Goal: Information Seeking & Learning: Learn about a topic

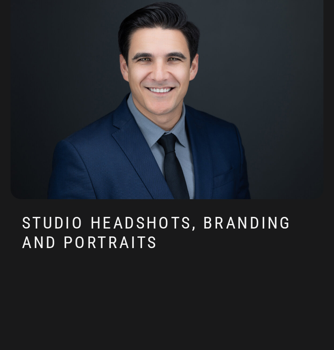
scroll to position [1437, 0]
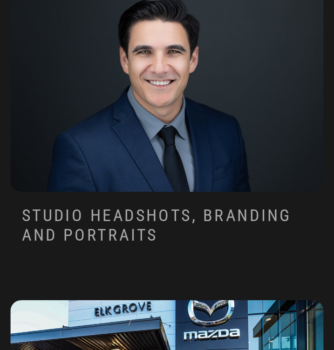
click at [164, 213] on h3 "sTUDIO HEADSHOTS, BRANDING AND pORTRAITS" at bounding box center [167, 225] width 290 height 40
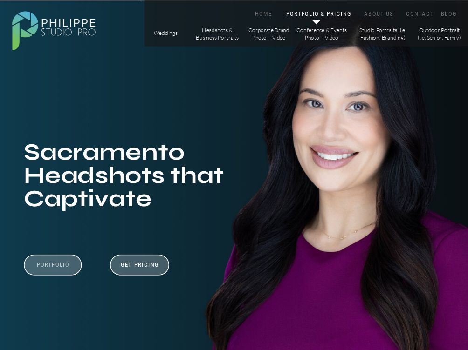
click at [53, 267] on h3 "Portfolio" at bounding box center [53, 268] width 54 height 15
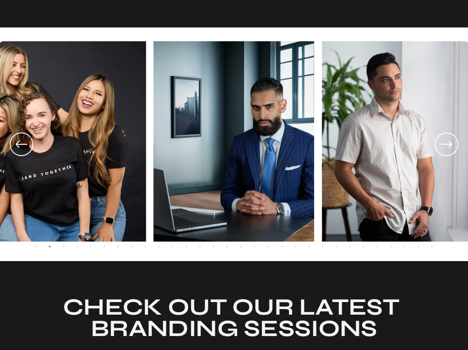
scroll to position [1296, 0]
click at [334, 151] on icon at bounding box center [446, 144] width 28 height 29
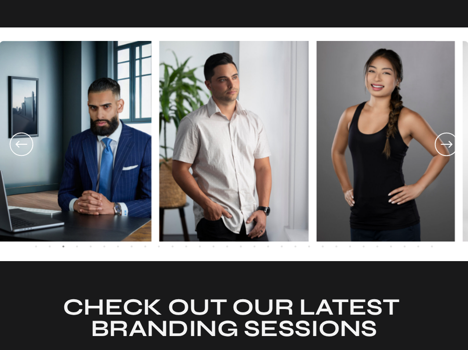
click at [334, 151] on icon at bounding box center [446, 144] width 28 height 29
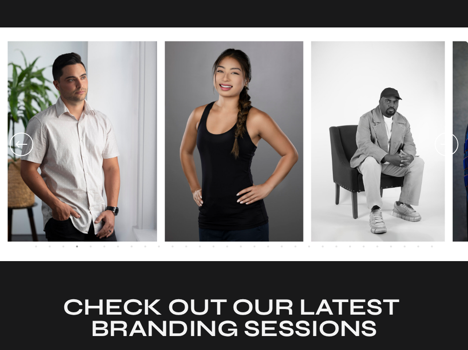
click at [334, 146] on icon at bounding box center [446, 144] width 28 height 29
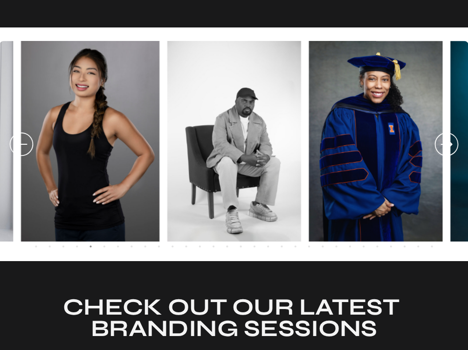
click at [334, 146] on icon at bounding box center [446, 144] width 28 height 29
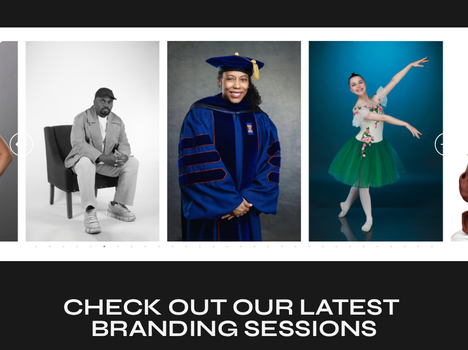
click at [334, 146] on icon at bounding box center [446, 144] width 28 height 29
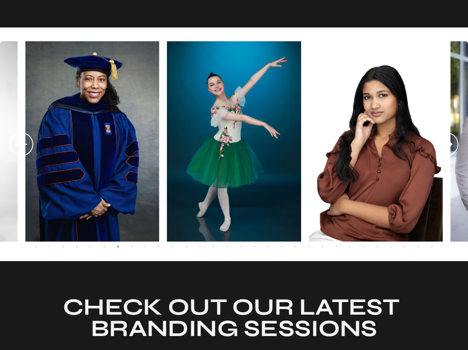
click at [334, 146] on icon at bounding box center [446, 144] width 28 height 29
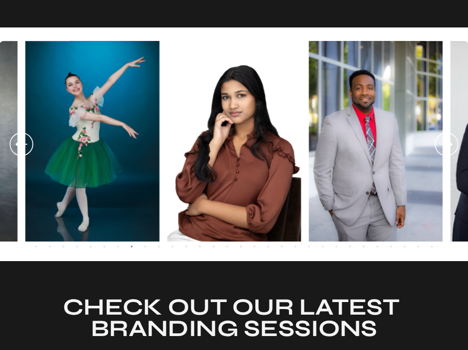
click at [334, 146] on icon at bounding box center [446, 144] width 28 height 29
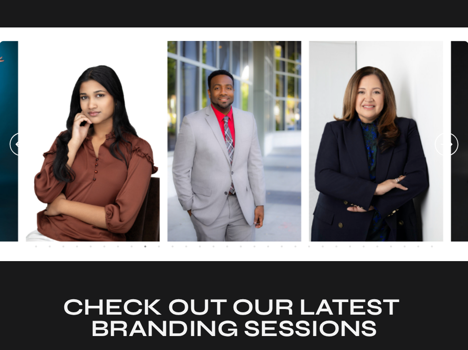
click at [334, 146] on icon at bounding box center [446, 144] width 28 height 29
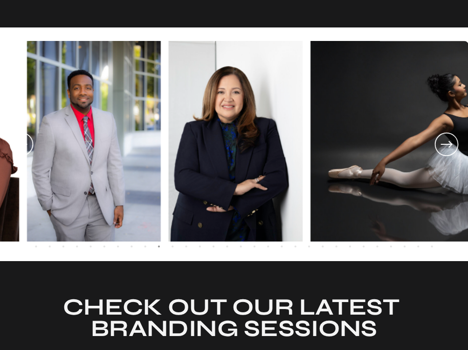
click at [334, 146] on icon at bounding box center [446, 144] width 28 height 29
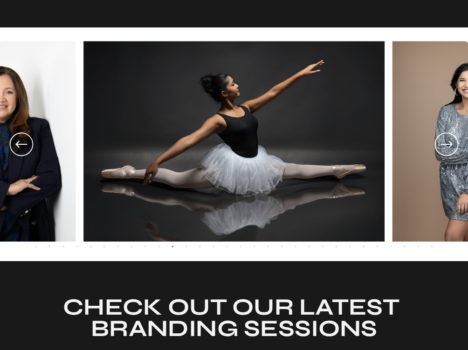
click at [334, 146] on icon at bounding box center [446, 144] width 28 height 29
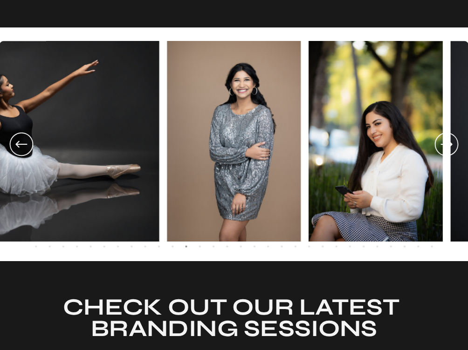
click at [334, 146] on icon at bounding box center [446, 144] width 28 height 29
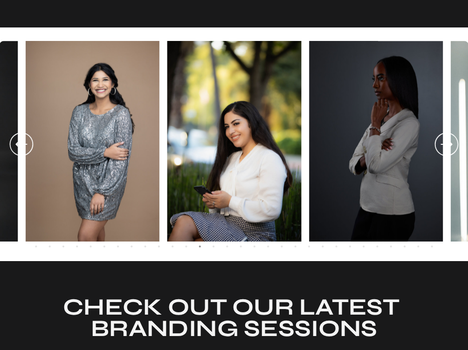
click at [334, 146] on icon at bounding box center [446, 144] width 28 height 29
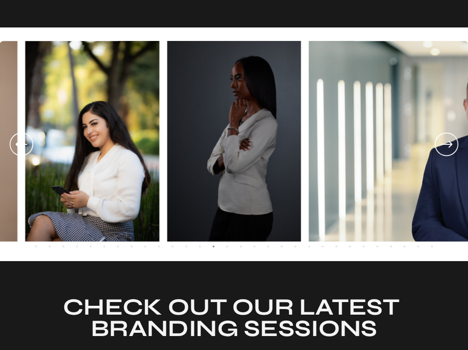
click at [334, 146] on icon at bounding box center [446, 144] width 28 height 29
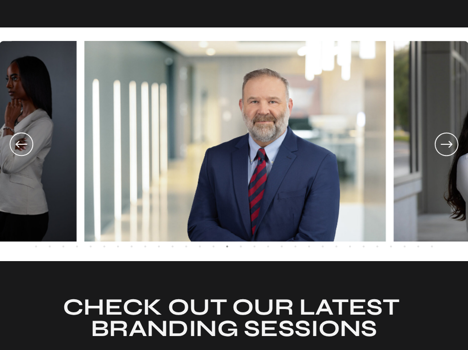
click at [334, 146] on icon at bounding box center [446, 144] width 28 height 29
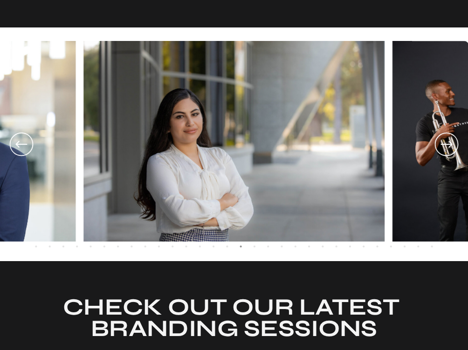
click at [334, 146] on icon at bounding box center [446, 144] width 28 height 29
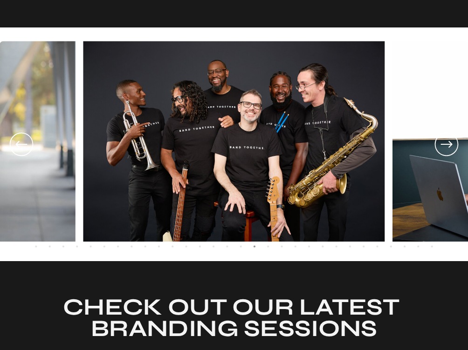
click at [334, 146] on icon at bounding box center [446, 144] width 28 height 29
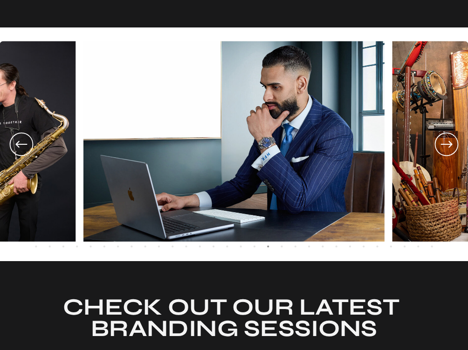
click at [334, 146] on icon at bounding box center [446, 144] width 28 height 29
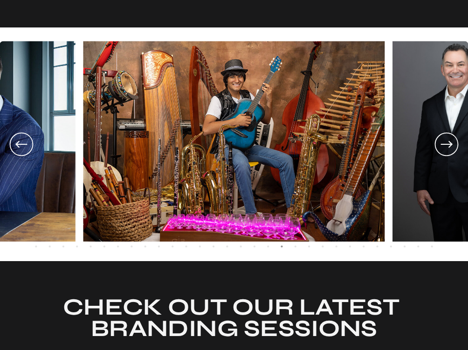
click at [334, 146] on icon at bounding box center [446, 144] width 28 height 29
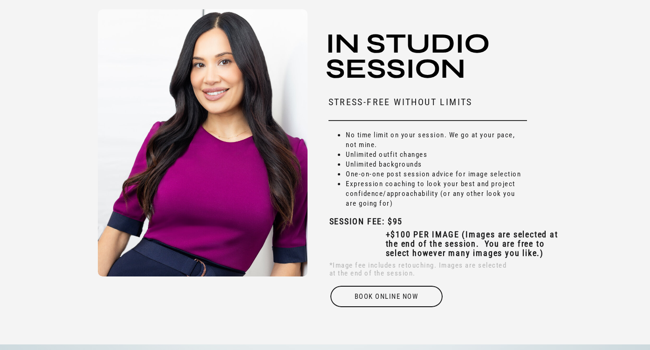
scroll to position [2649, 0]
